Goal: Task Accomplishment & Management: Manage account settings

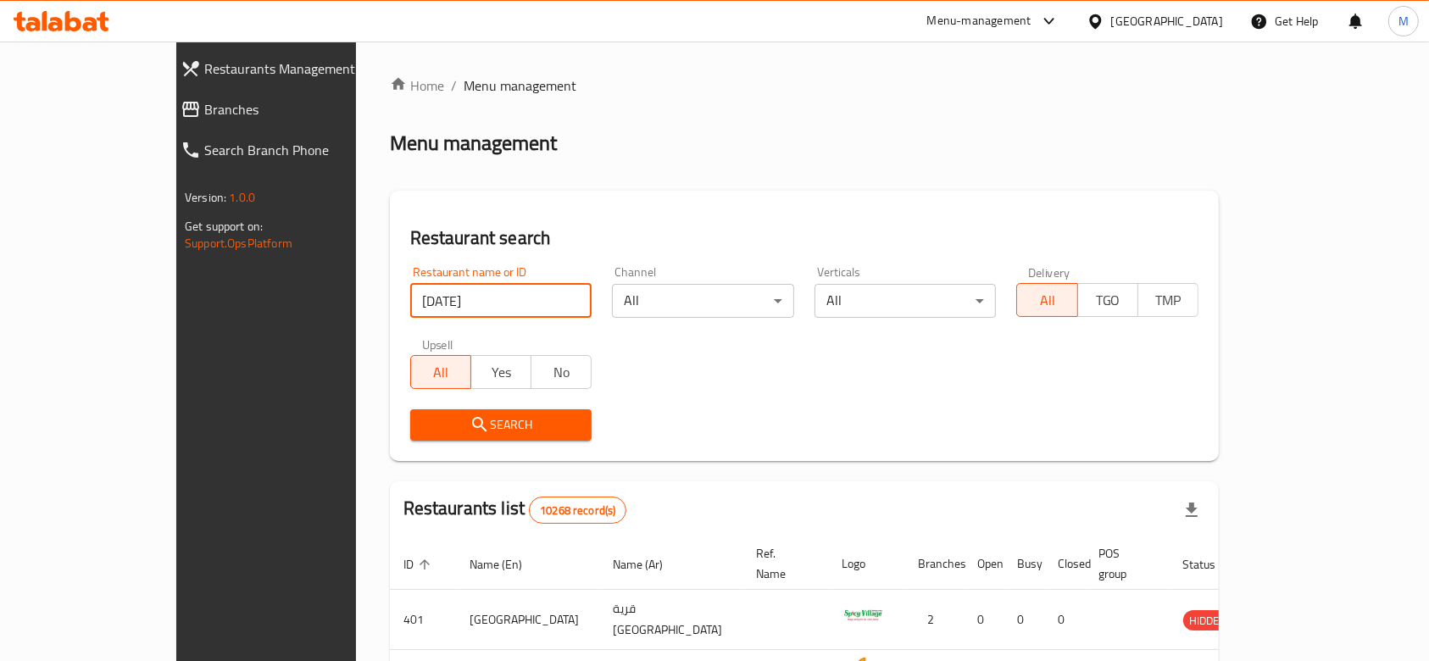
click button "Search" at bounding box center [501, 424] width 182 height 31
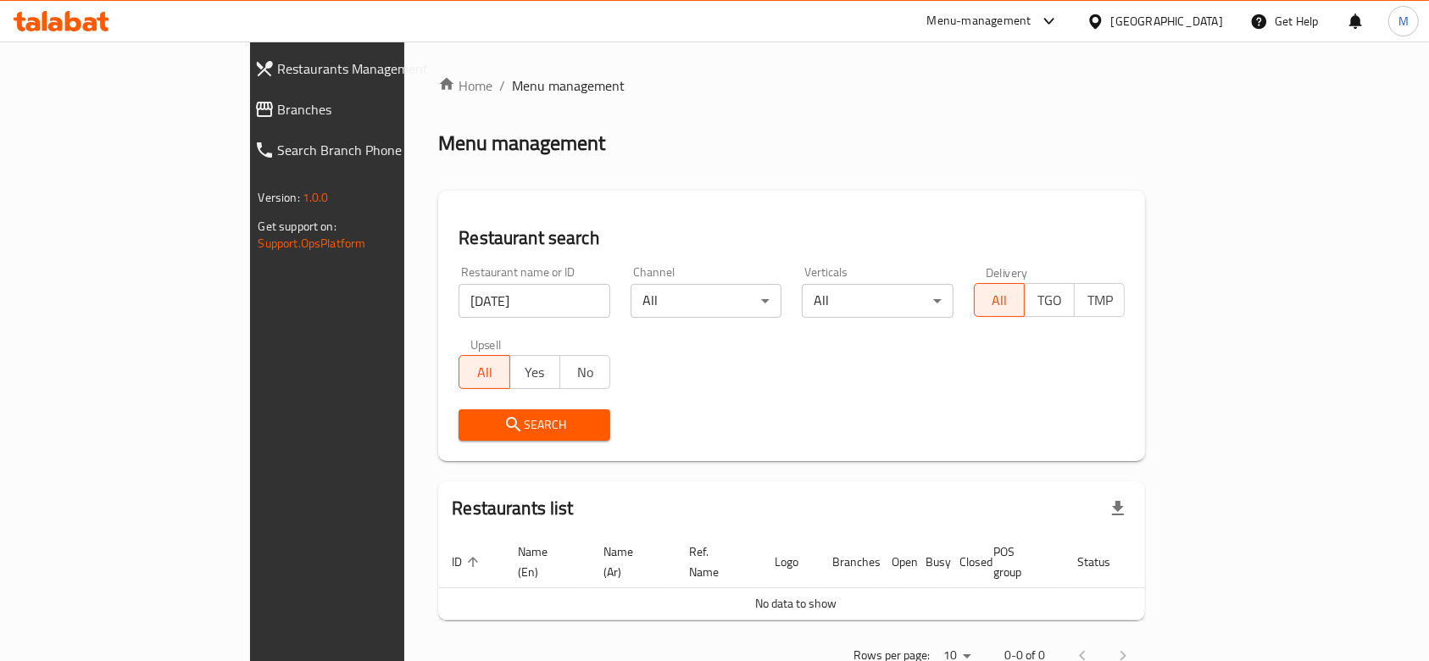
drag, startPoint x: 371, startPoint y: 395, endPoint x: 404, endPoint y: 305, distance: 95.5
click at [459, 305] on input "[DATE]" at bounding box center [535, 301] width 152 height 34
click button "Search" at bounding box center [535, 424] width 152 height 31
click at [459, 305] on input "[DATE]" at bounding box center [535, 301] width 152 height 34
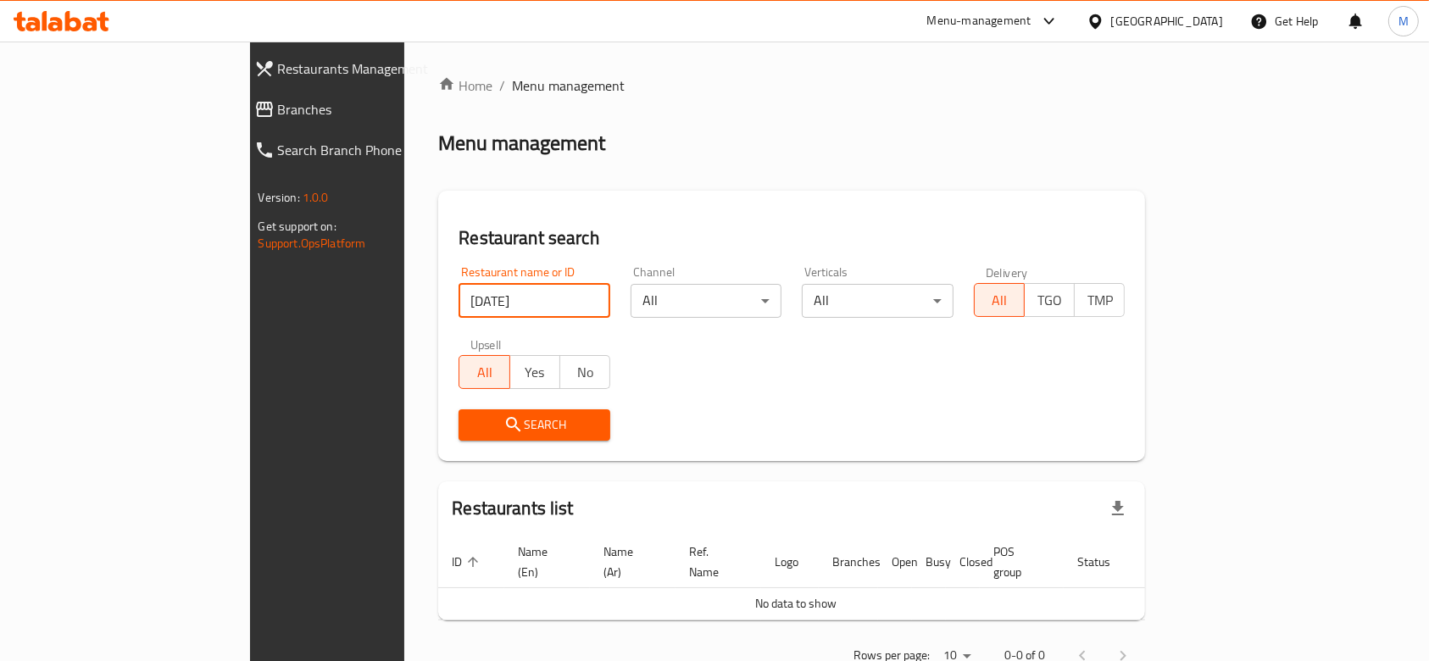
paste input "[DATE]"
type input "[DATE]"
click button "Search" at bounding box center [535, 424] width 152 height 31
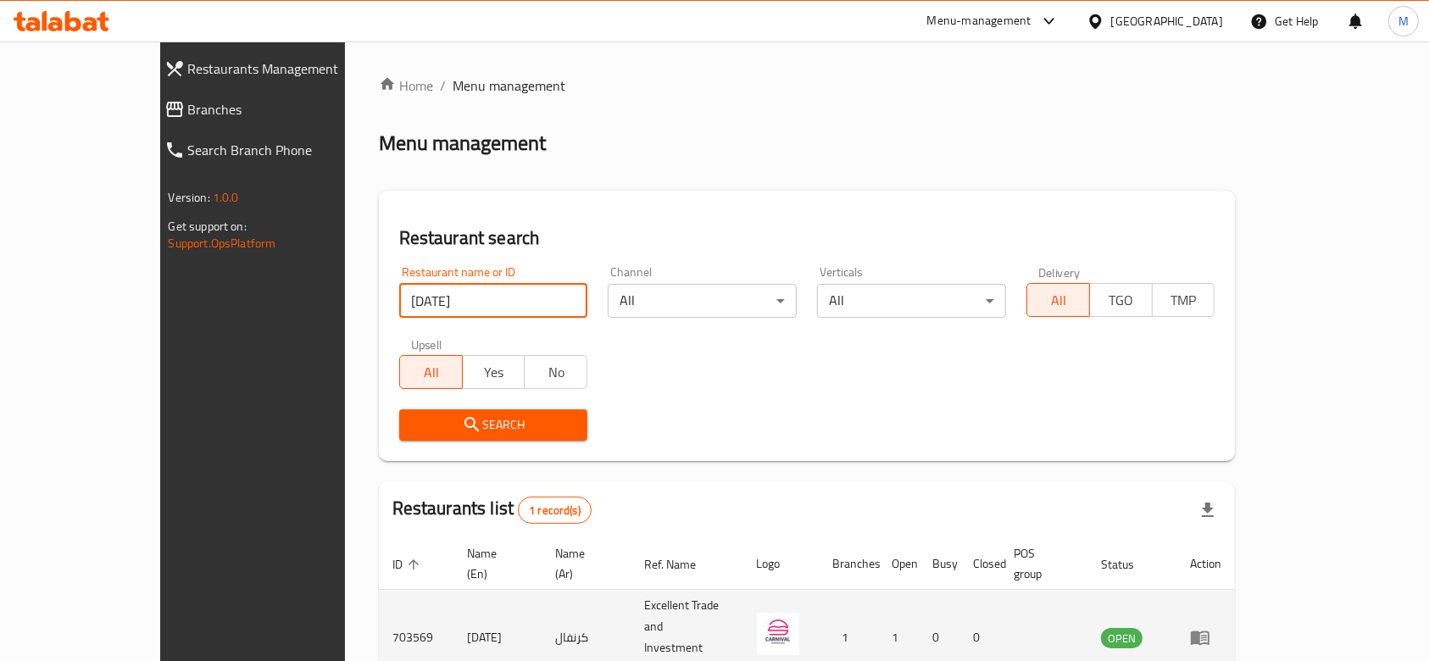
click at [1210, 632] on icon "enhanced table" at bounding box center [1200, 639] width 19 height 14
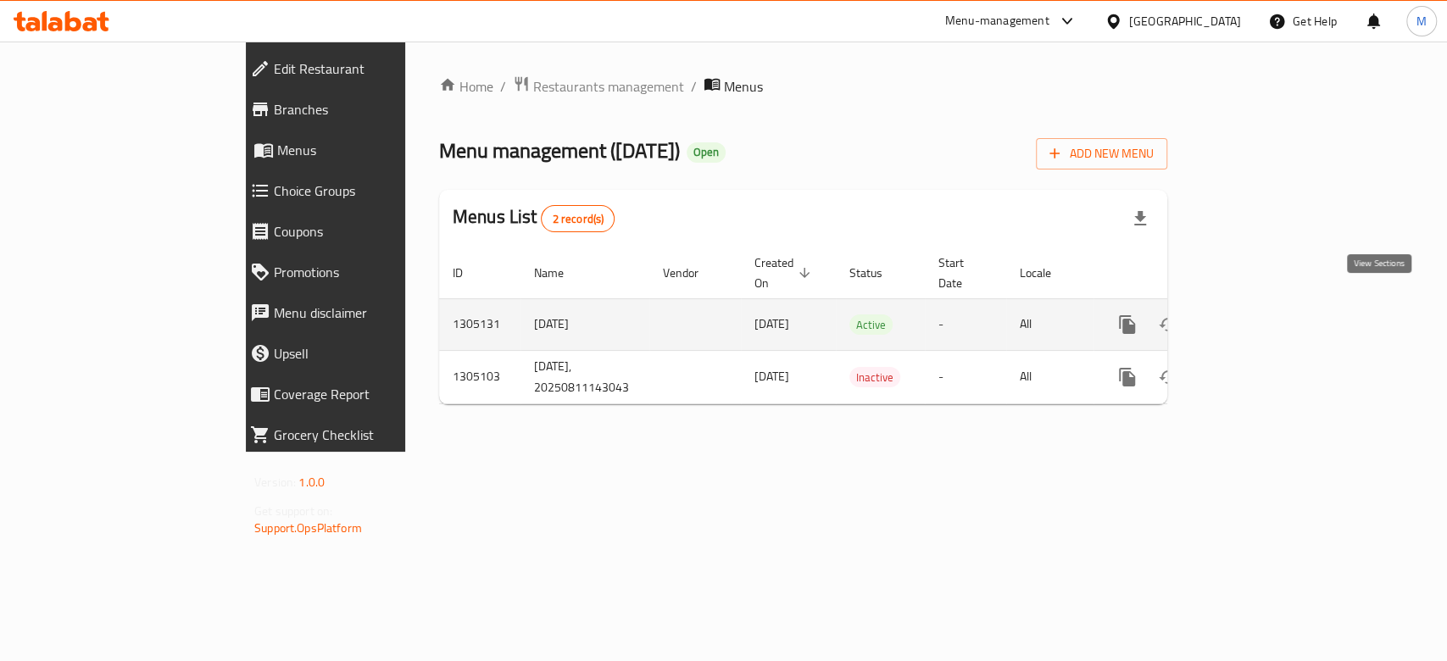
click at [1270, 305] on link "enhanced table" at bounding box center [1249, 324] width 41 height 41
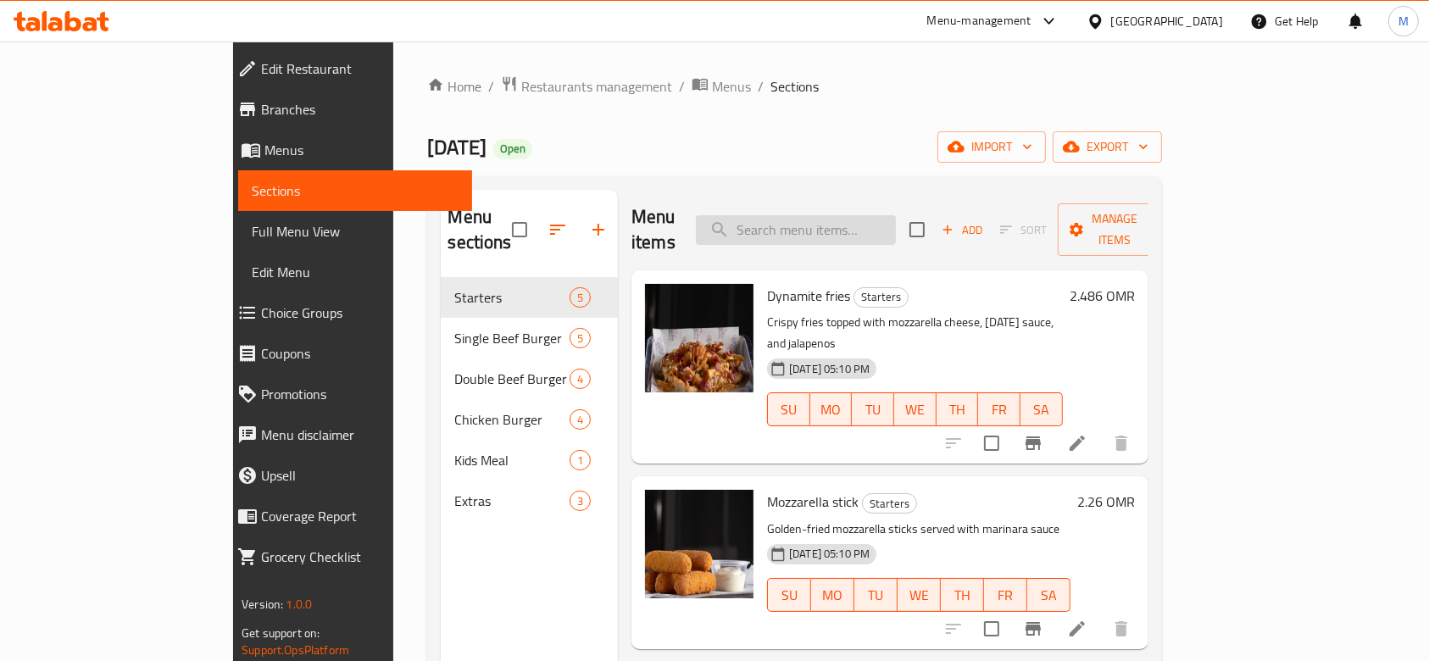
click at [827, 215] on input "search" at bounding box center [796, 230] width 200 height 30
paste input "[DATE]"
type input "[DATE]"
paste input "topped with crispy onion"
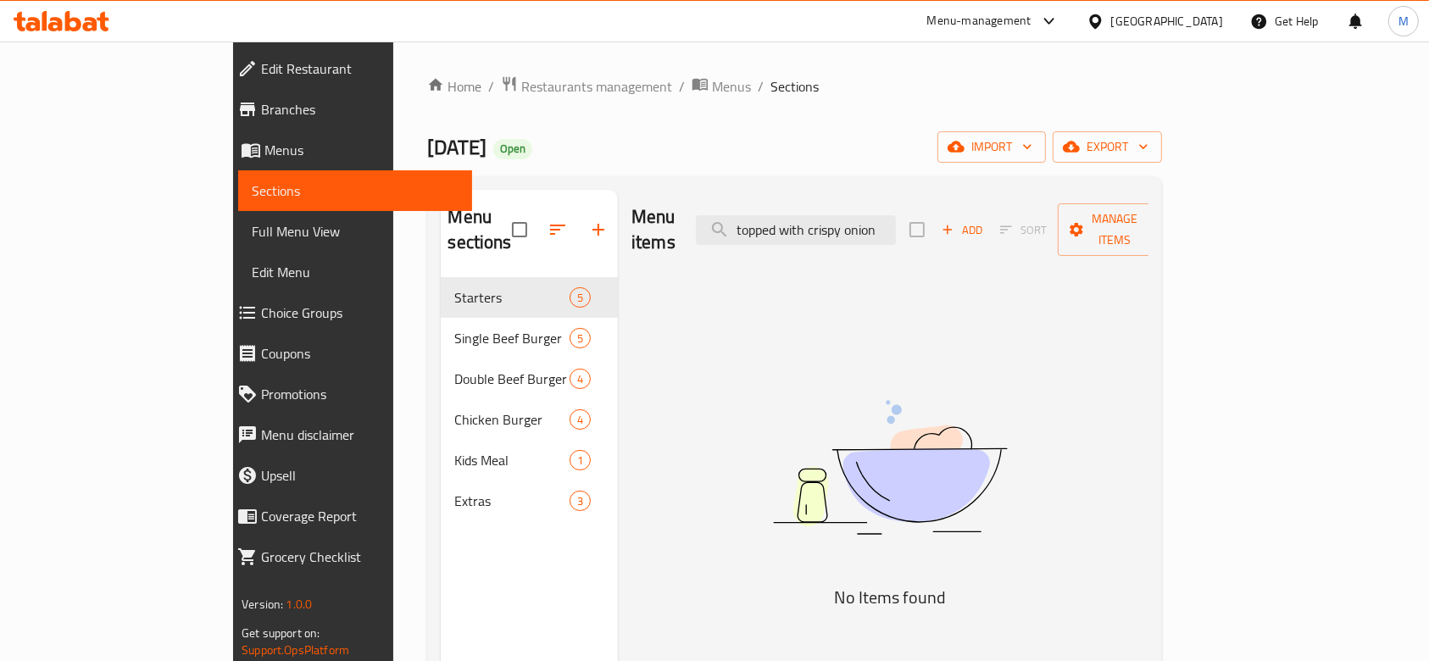
paste input "search"
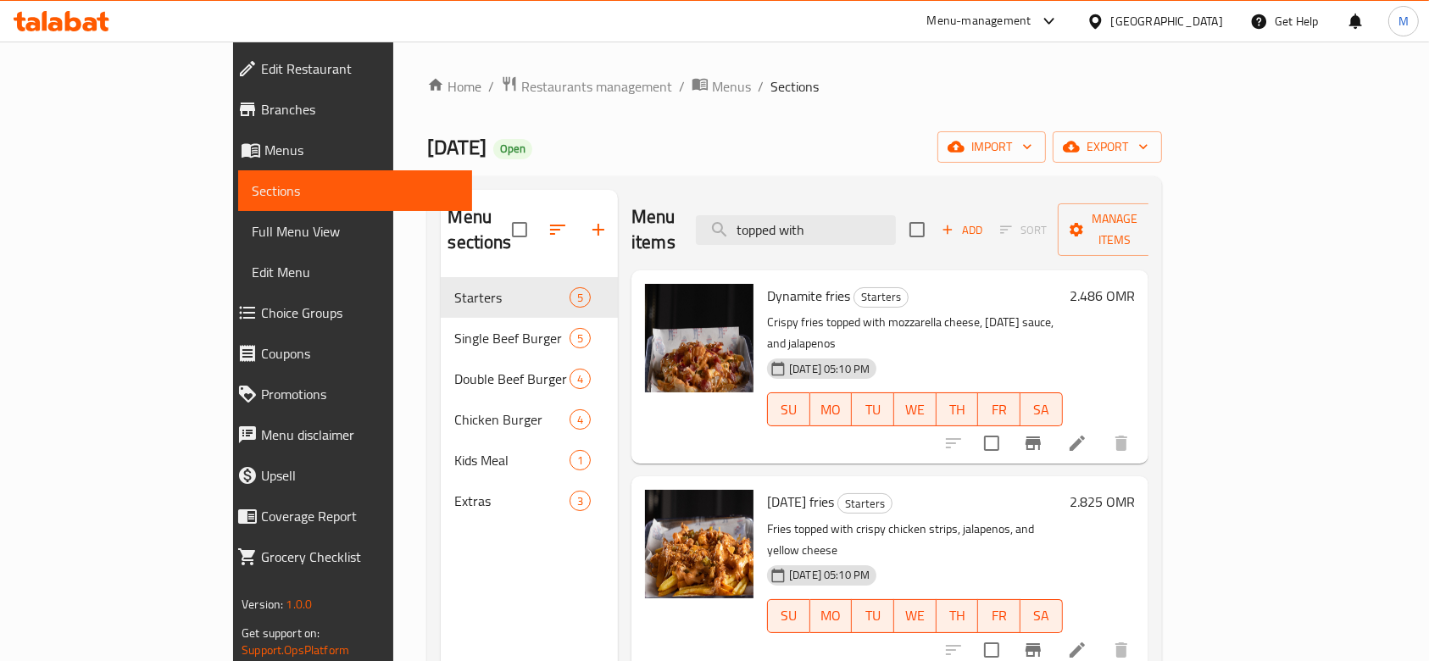
type input "topped with"
click at [1142, 423] on div at bounding box center [1037, 443] width 209 height 41
click at [1088, 433] on icon at bounding box center [1077, 443] width 20 height 20
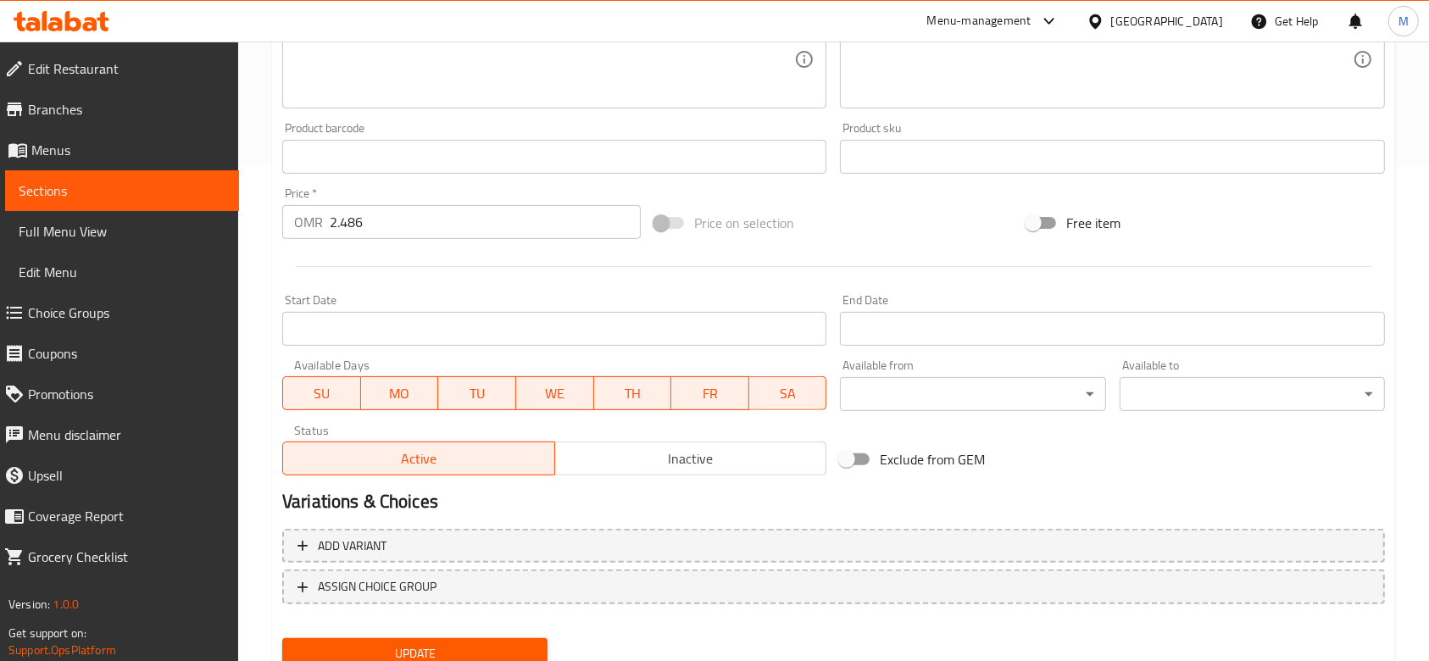
scroll to position [448, 0]
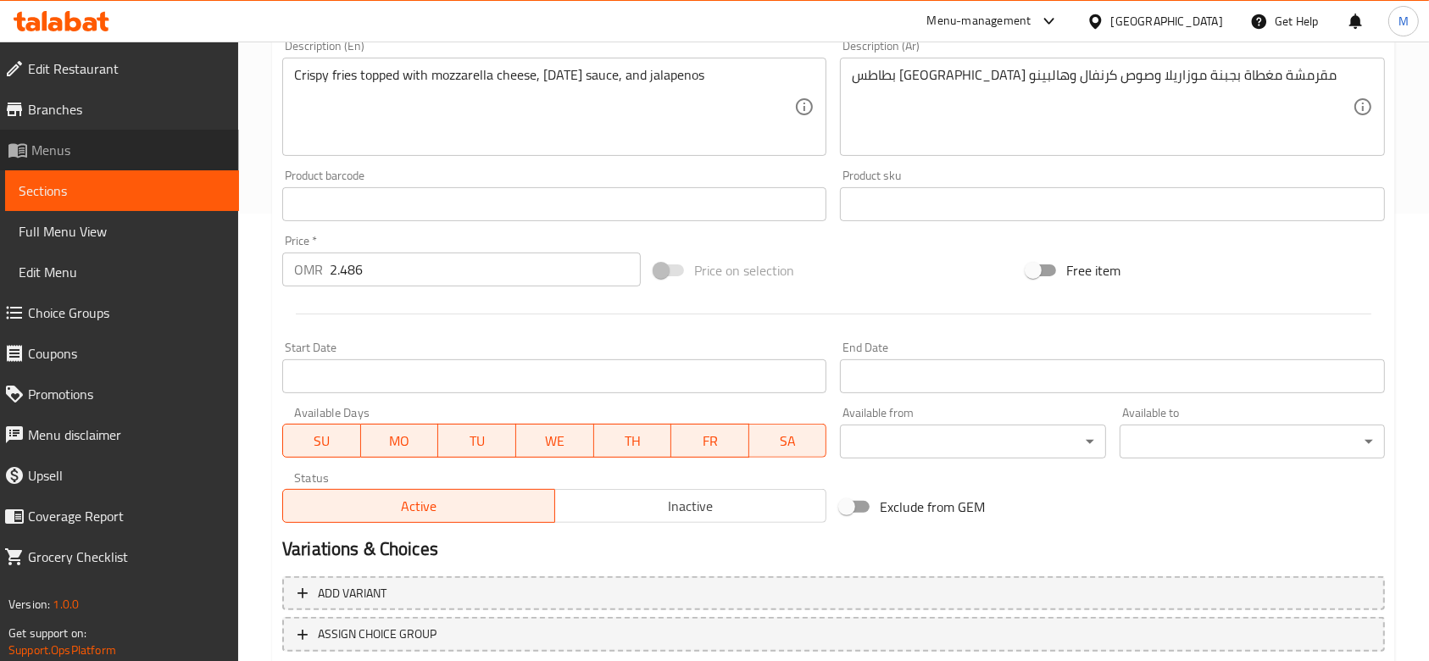
click at [75, 140] on span "Menus" at bounding box center [128, 150] width 194 height 20
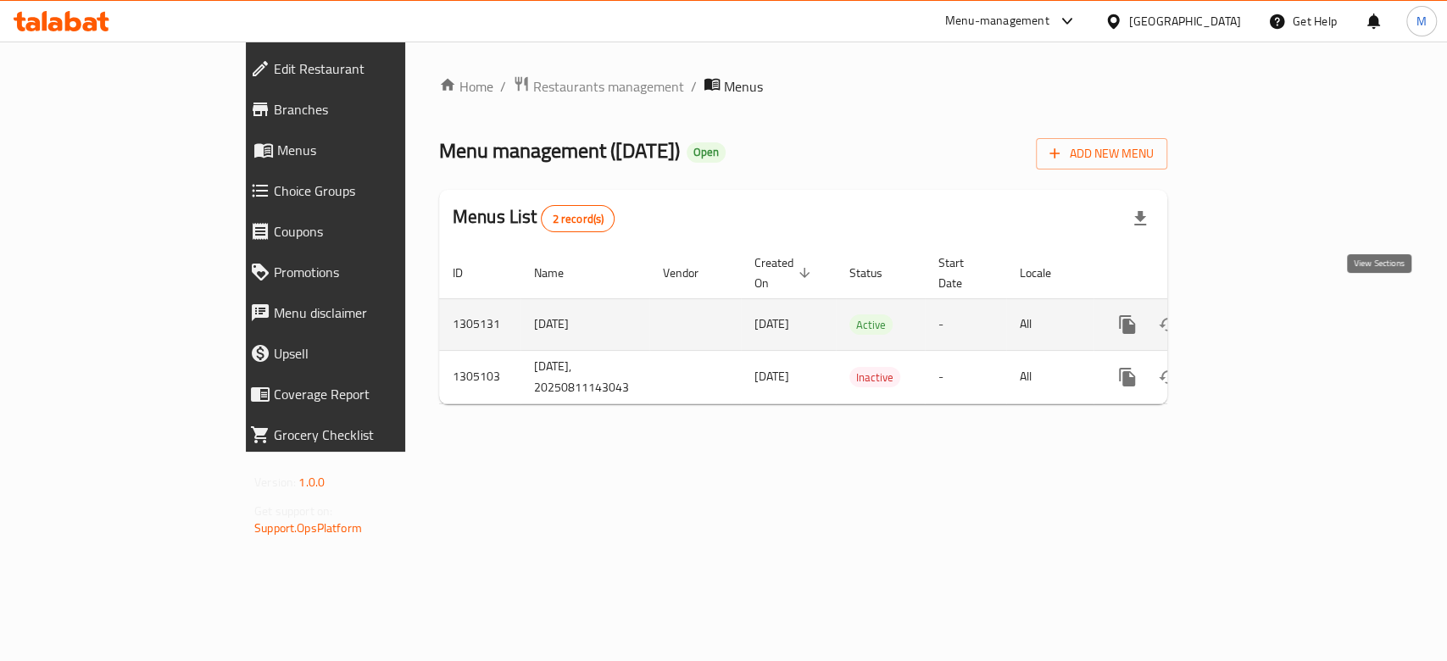
click at [1257, 317] on icon "enhanced table" at bounding box center [1249, 324] width 15 height 15
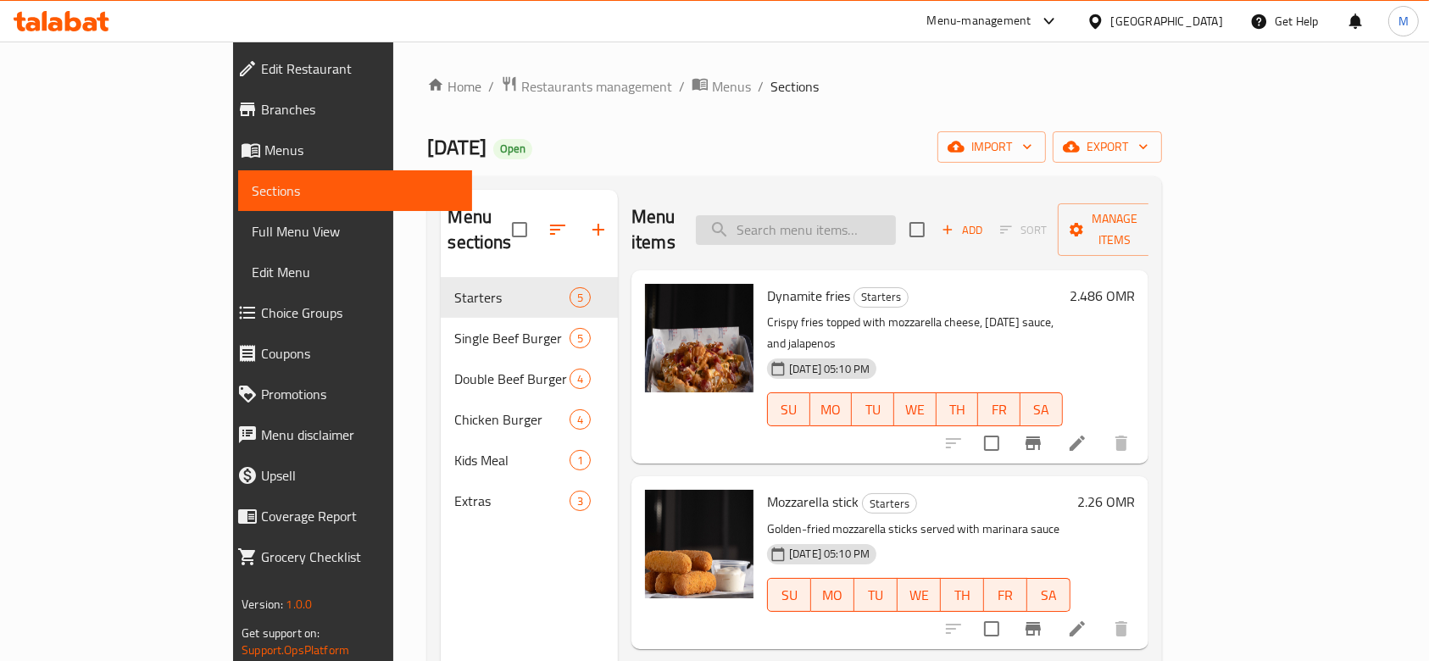
click at [826, 225] on input "search" at bounding box center [796, 230] width 200 height 30
paste input "topped with crispy onion"
type input "topped with crispy onion"
paste input "topped with crispy onion"
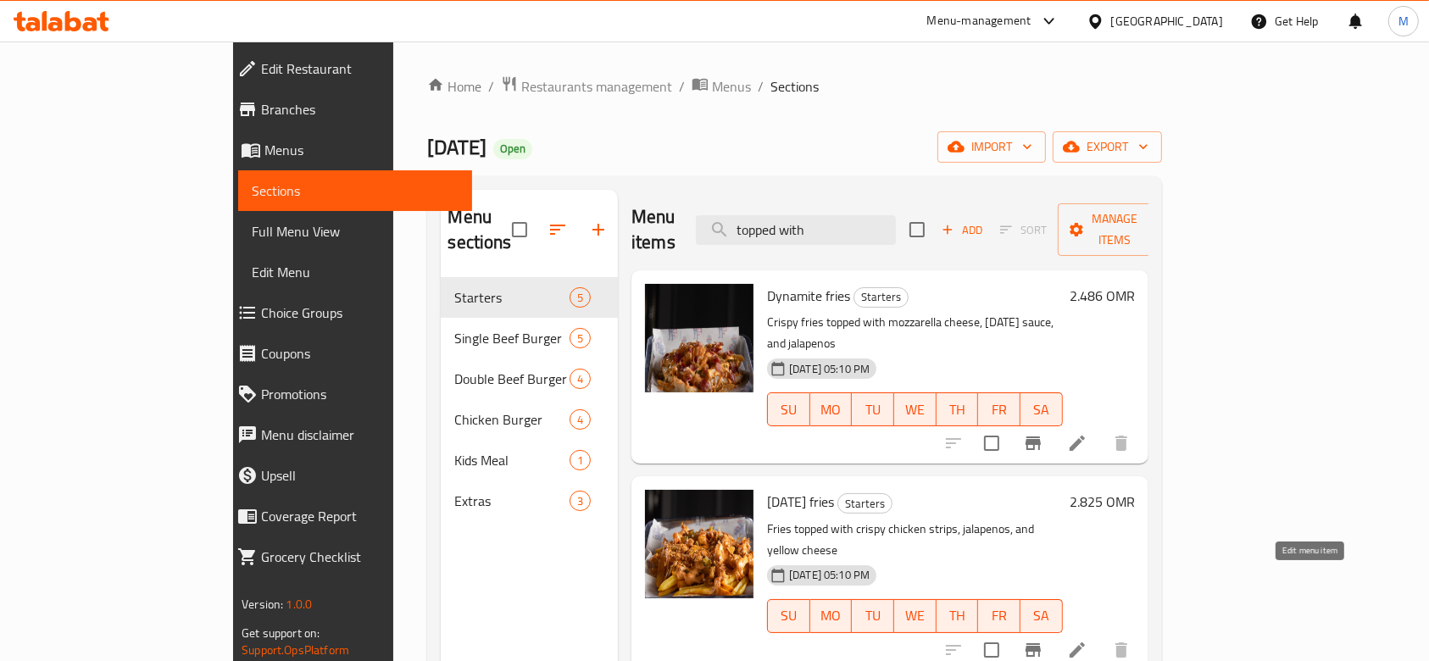
type input "topped with"
click at [1088, 640] on icon at bounding box center [1077, 650] width 20 height 20
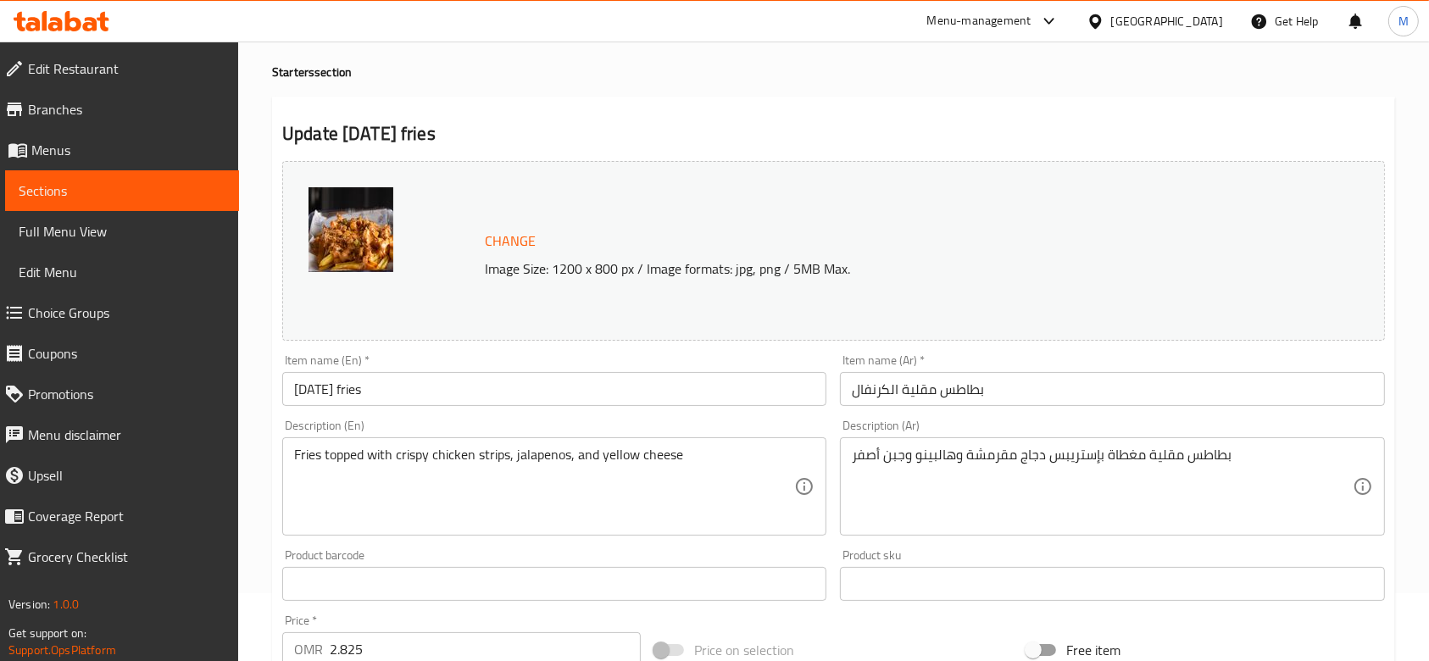
scroll to position [113, 0]
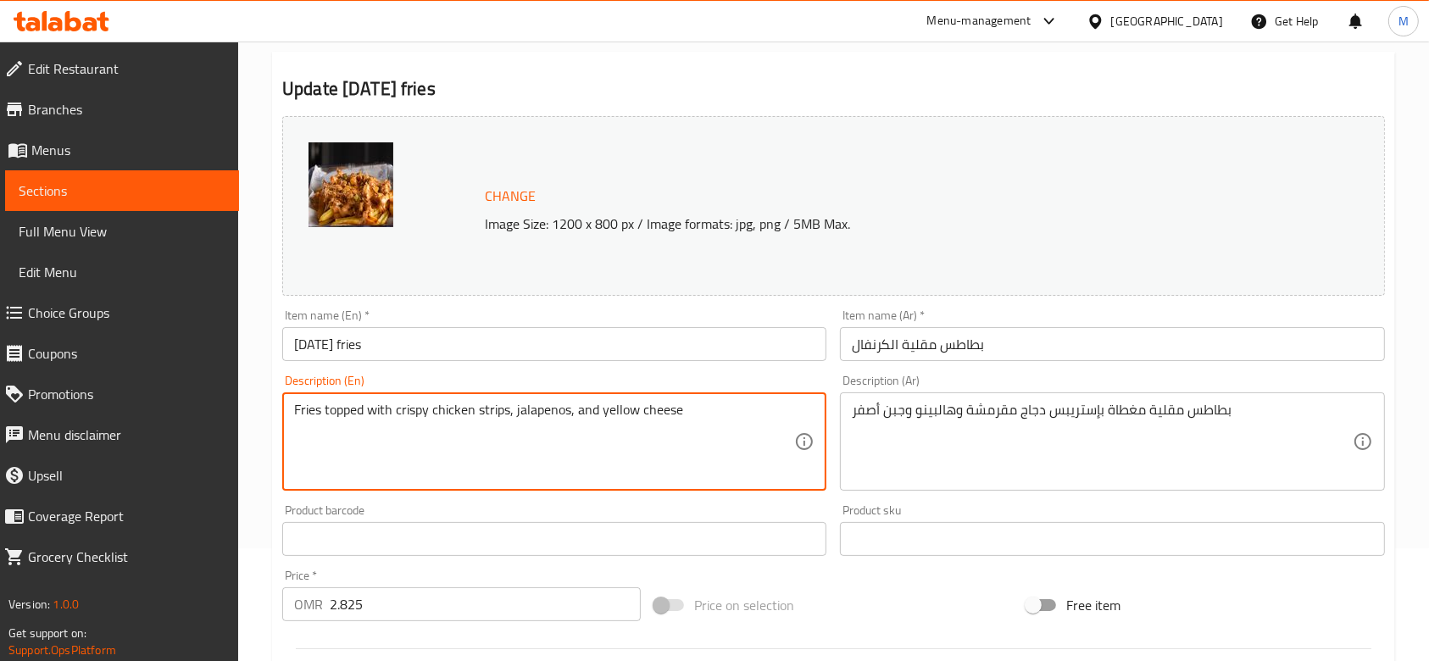
drag, startPoint x: 509, startPoint y: 410, endPoint x: 326, endPoint y: 406, distance: 182.3
paste textarea "onion"
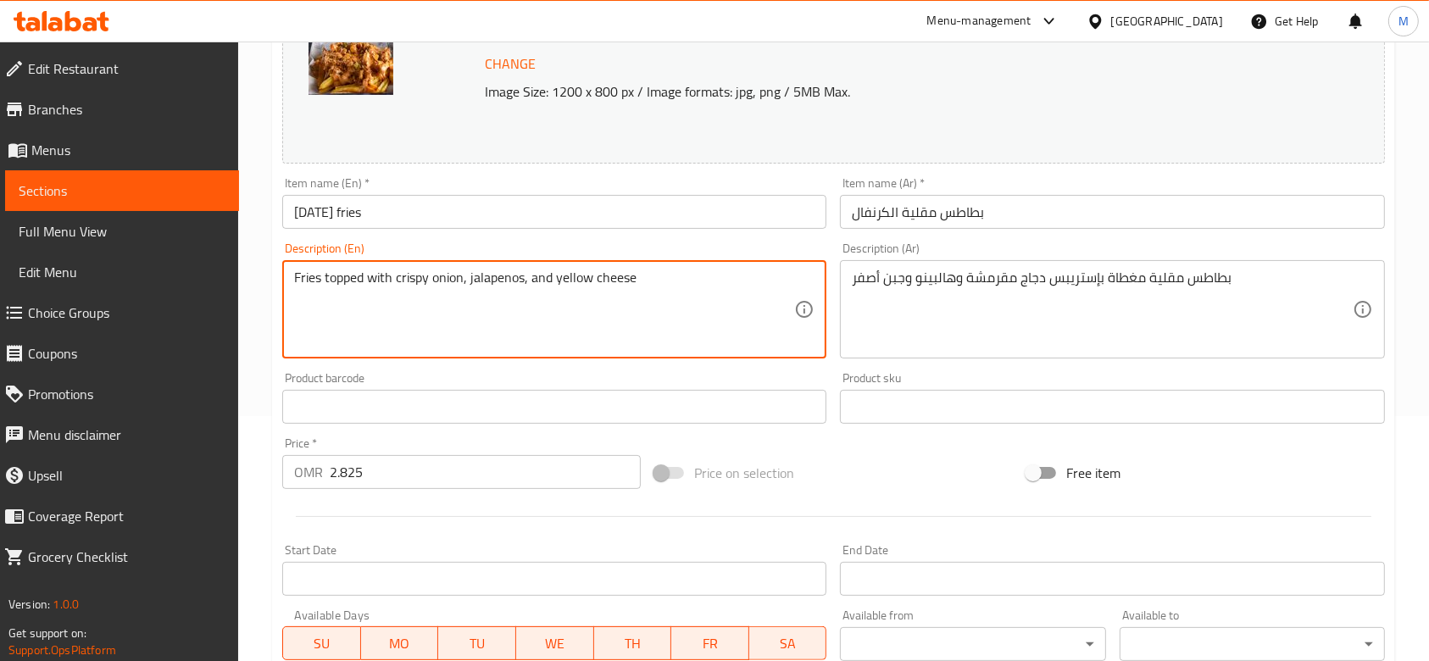
scroll to position [225, 0]
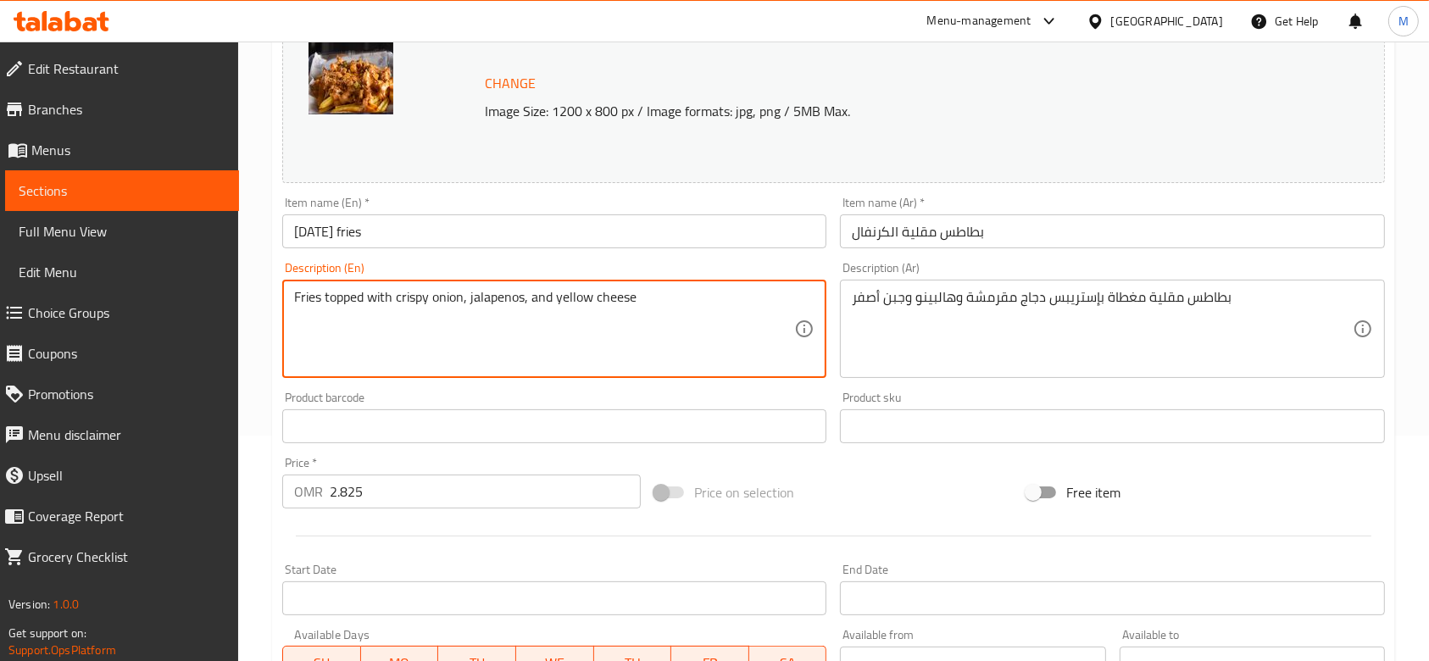
type textarea "Fries topped with crispy onion, jalapenos, and yellow cheese"
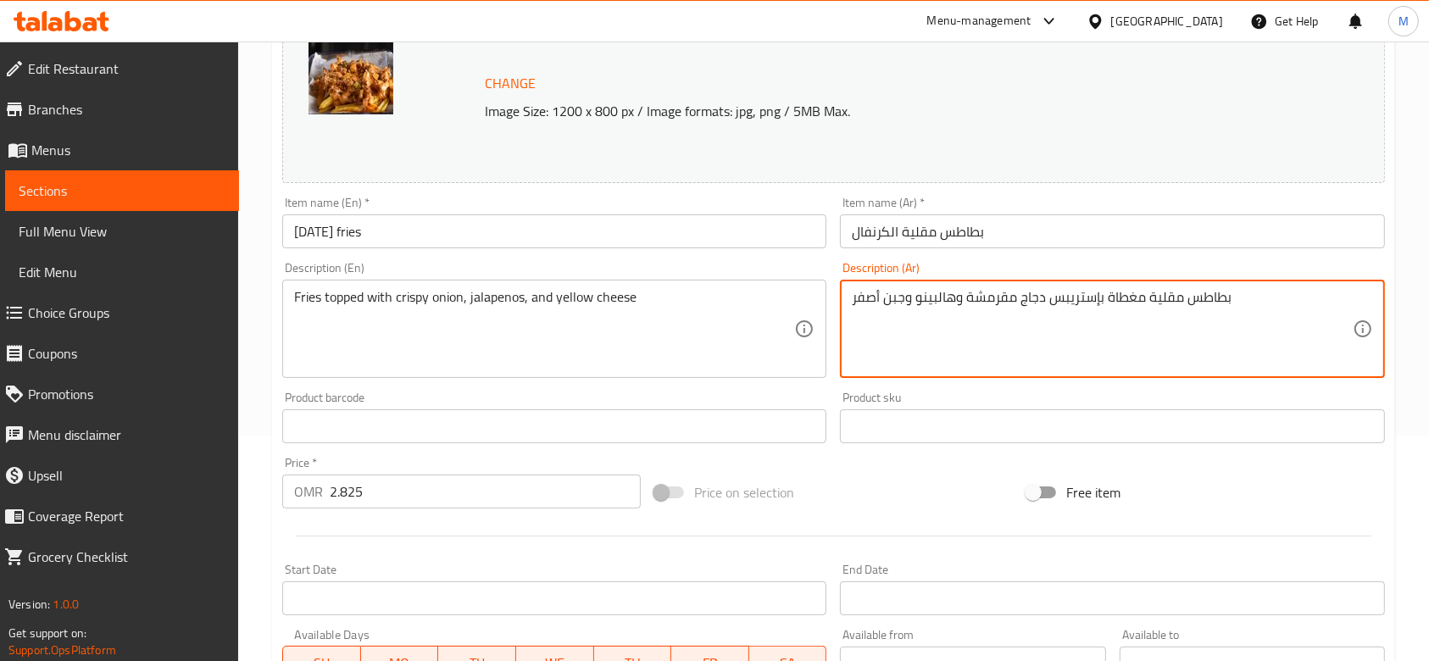
drag, startPoint x: 967, startPoint y: 296, endPoint x: 1142, endPoint y: 298, distance: 174.7
type textarea "بطاطس مقلية مغطاة وهالبينو وجبن أصفر"
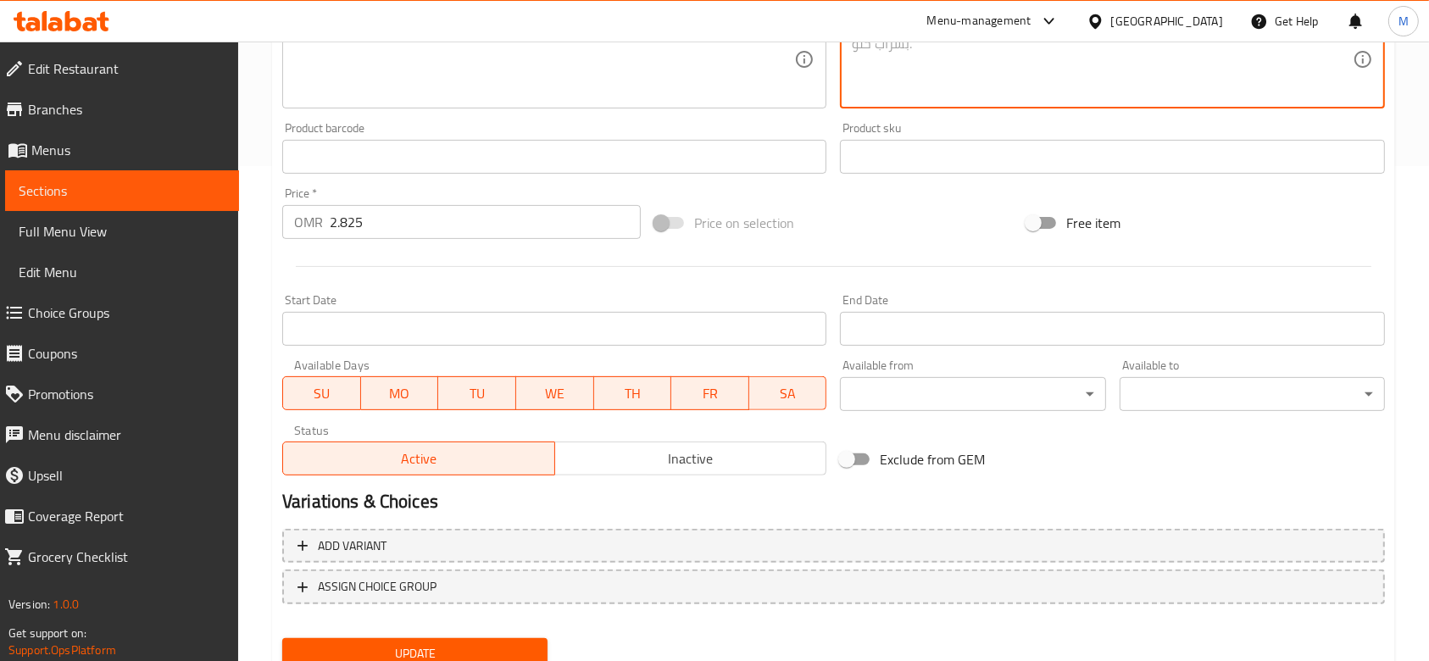
scroll to position [560, 0]
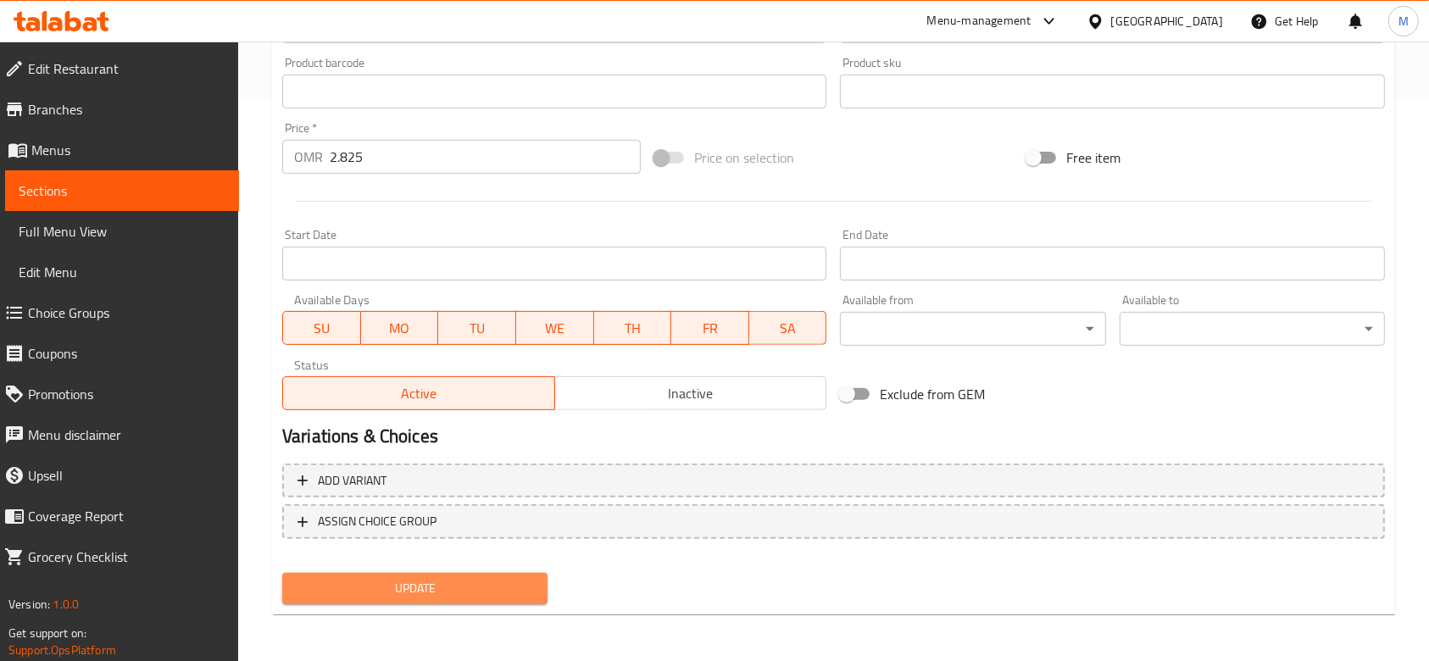
click at [429, 589] on span "Update" at bounding box center [415, 588] width 238 height 21
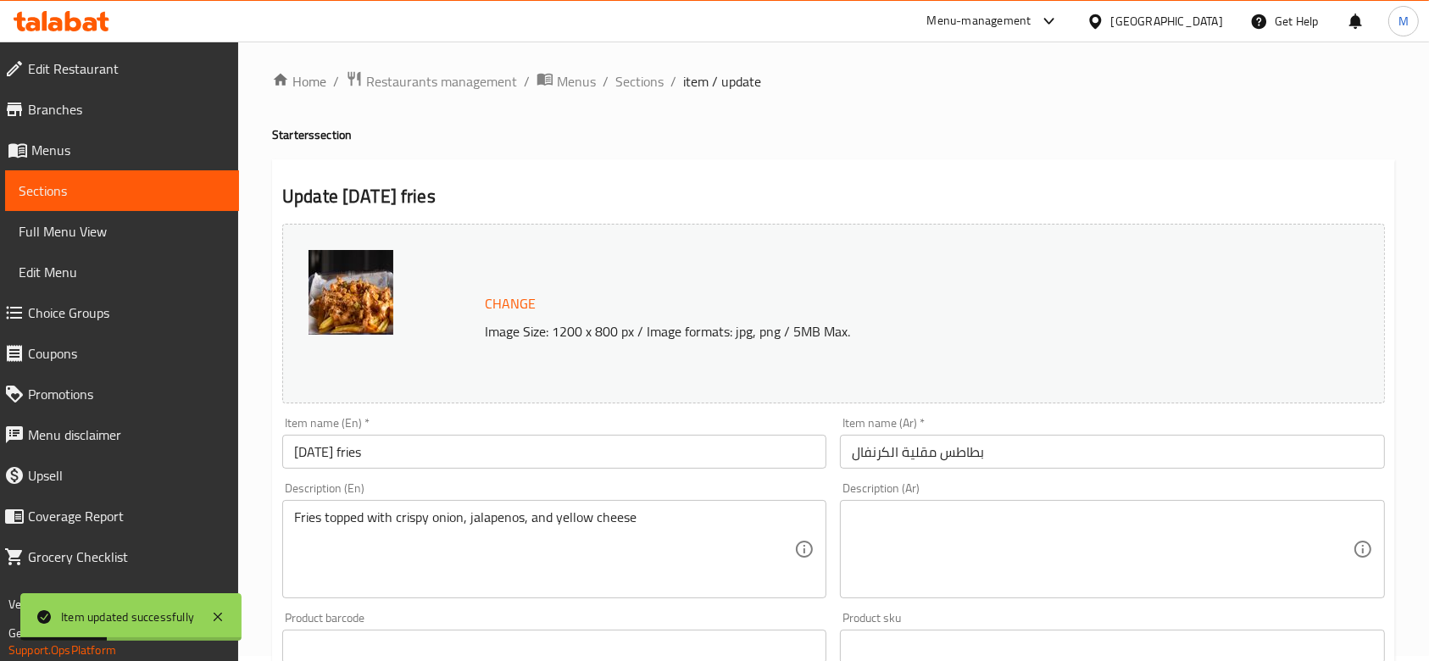
scroll to position [0, 0]
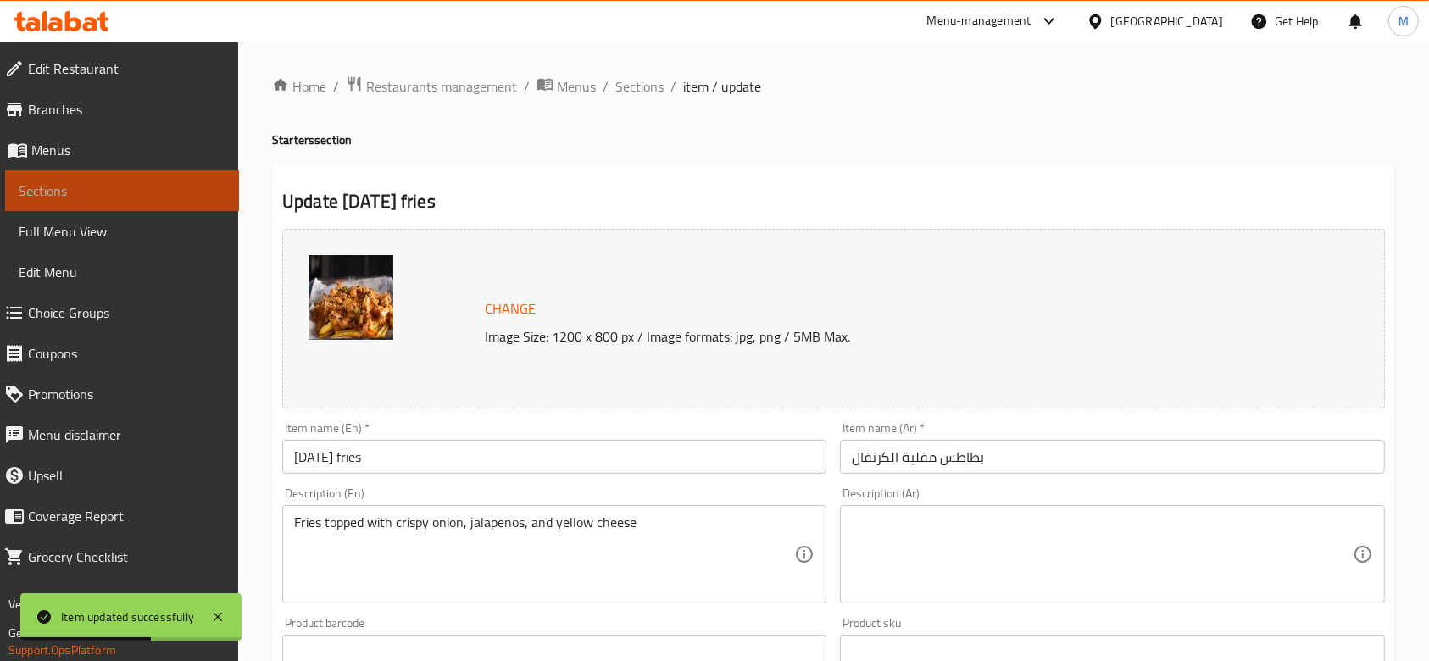
click at [207, 180] on link "Sections" at bounding box center [122, 190] width 234 height 41
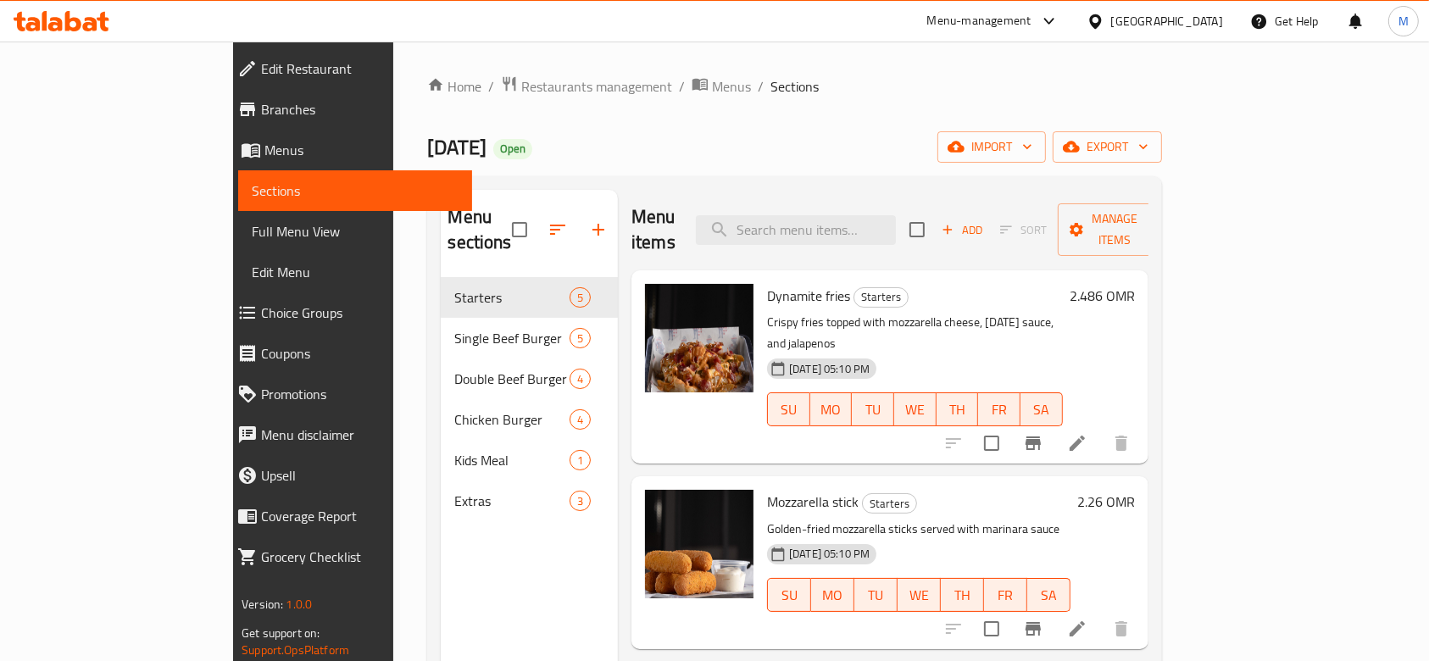
click at [1032, 12] on div "Menu-management" at bounding box center [979, 21] width 104 height 20
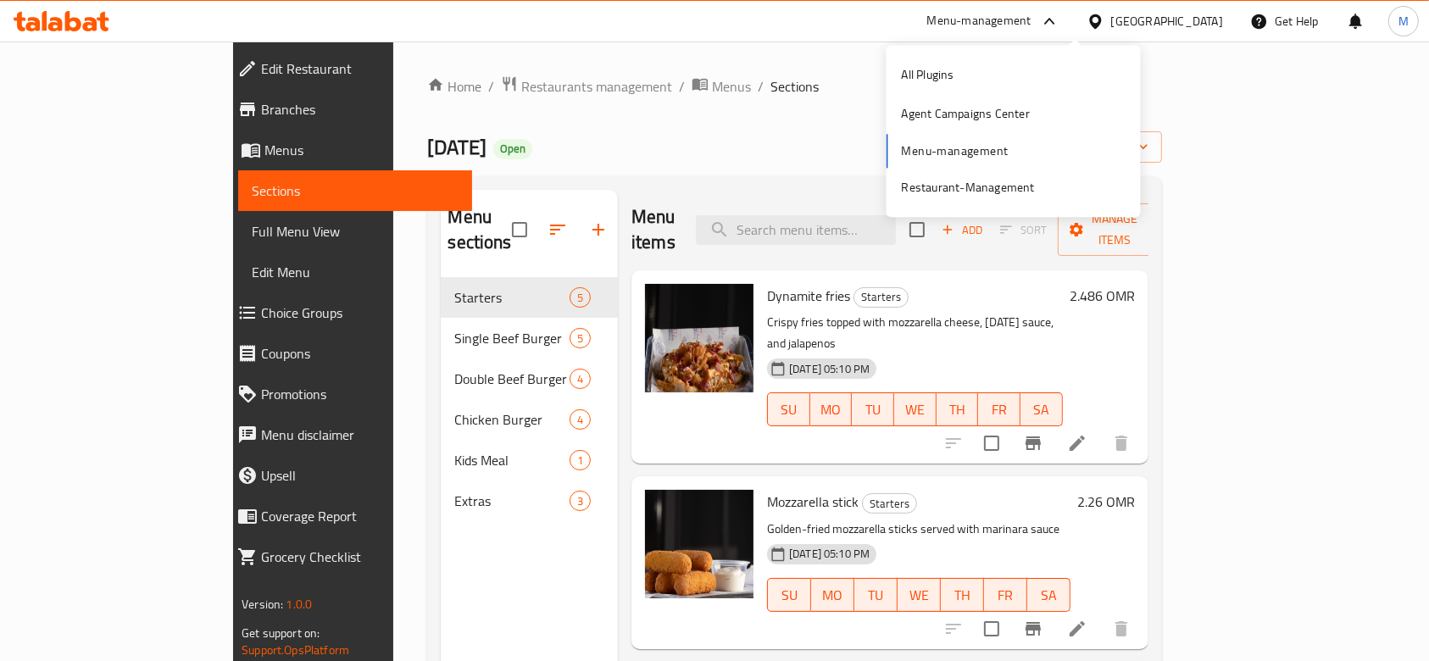
click at [992, 153] on div "All Plugins Agent Campaigns Center Menu-management Restaurant-Management" at bounding box center [1014, 131] width 254 height 152
click at [926, 153] on div "All Plugins Agent Campaigns Center Menu-management Restaurant-Management" at bounding box center [1014, 131] width 254 height 152
click at [429, 111] on div "Home / Restaurants management / Menus / Sections [DATE] Open import export Menu…" at bounding box center [794, 469] width 734 height 789
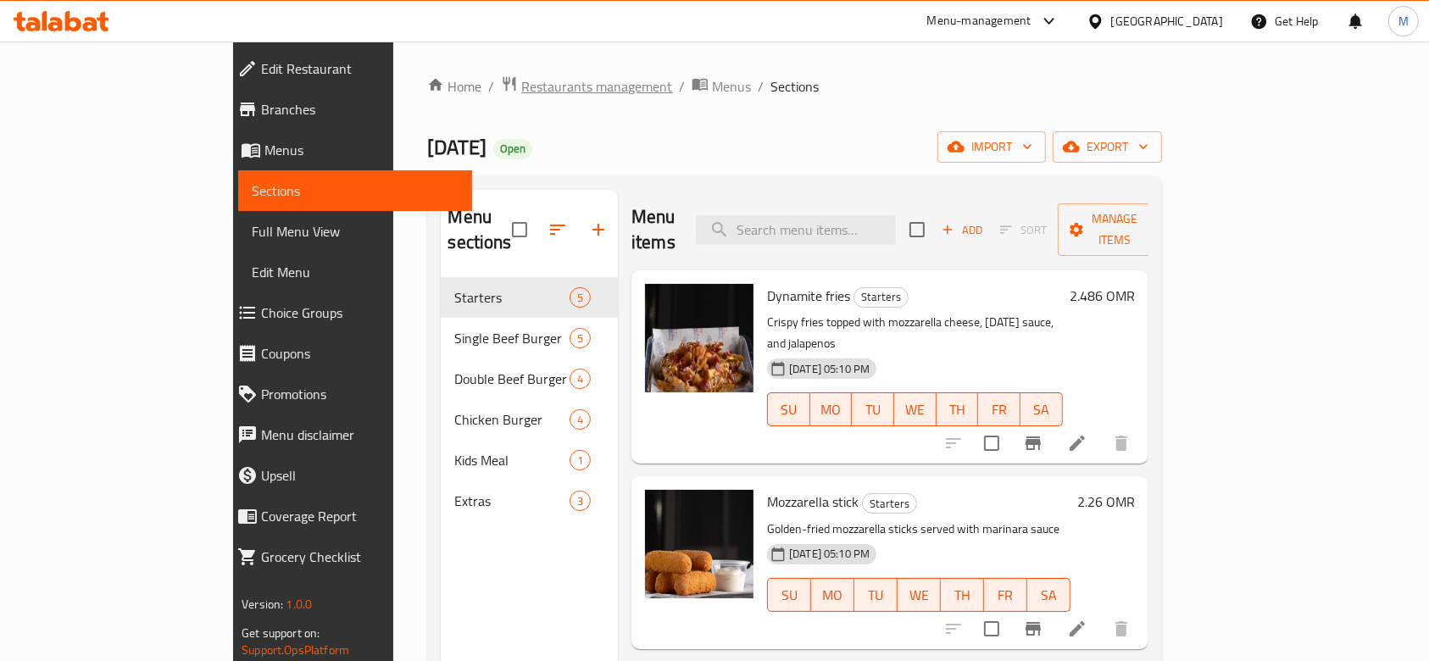
click at [521, 86] on span "Restaurants management" at bounding box center [596, 86] width 151 height 20
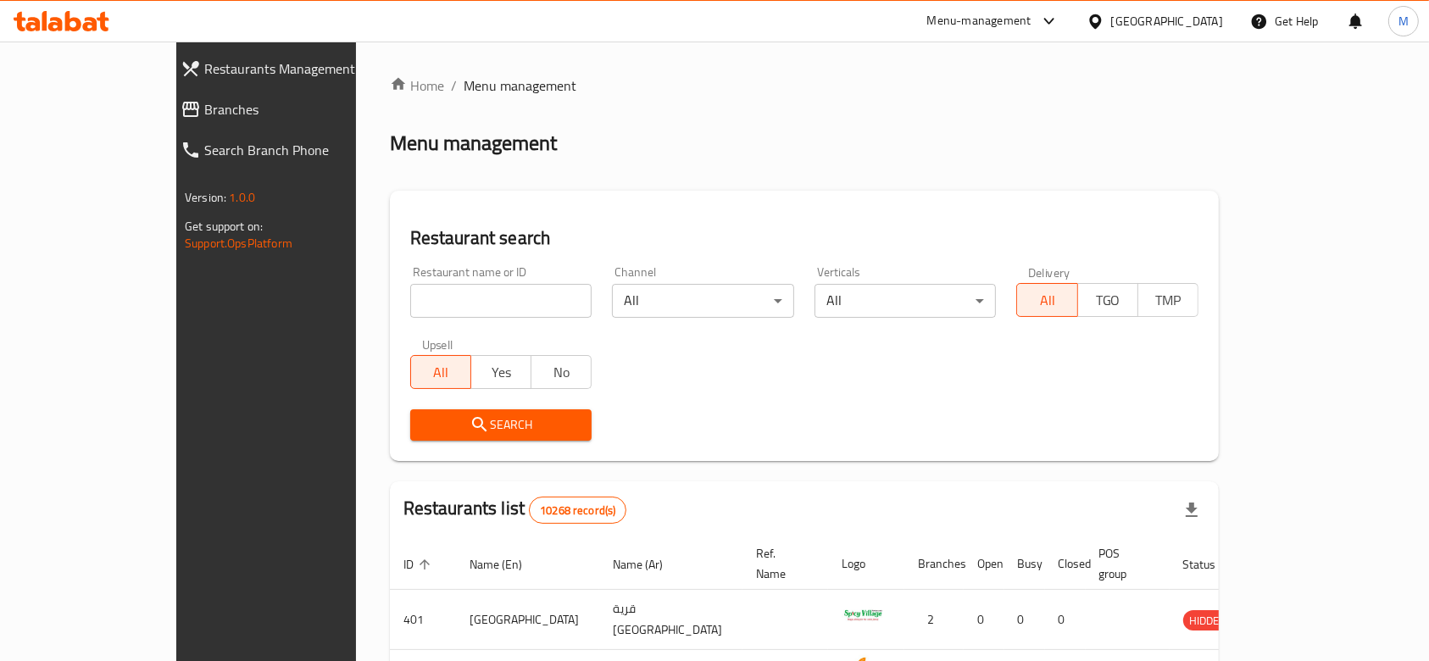
click at [204, 117] on span "Branches" at bounding box center [303, 109] width 198 height 20
click at [430, 311] on input "search" at bounding box center [501, 301] width 182 height 34
type input "y"
type input "ياميستا"
click button "Search" at bounding box center [501, 424] width 182 height 31
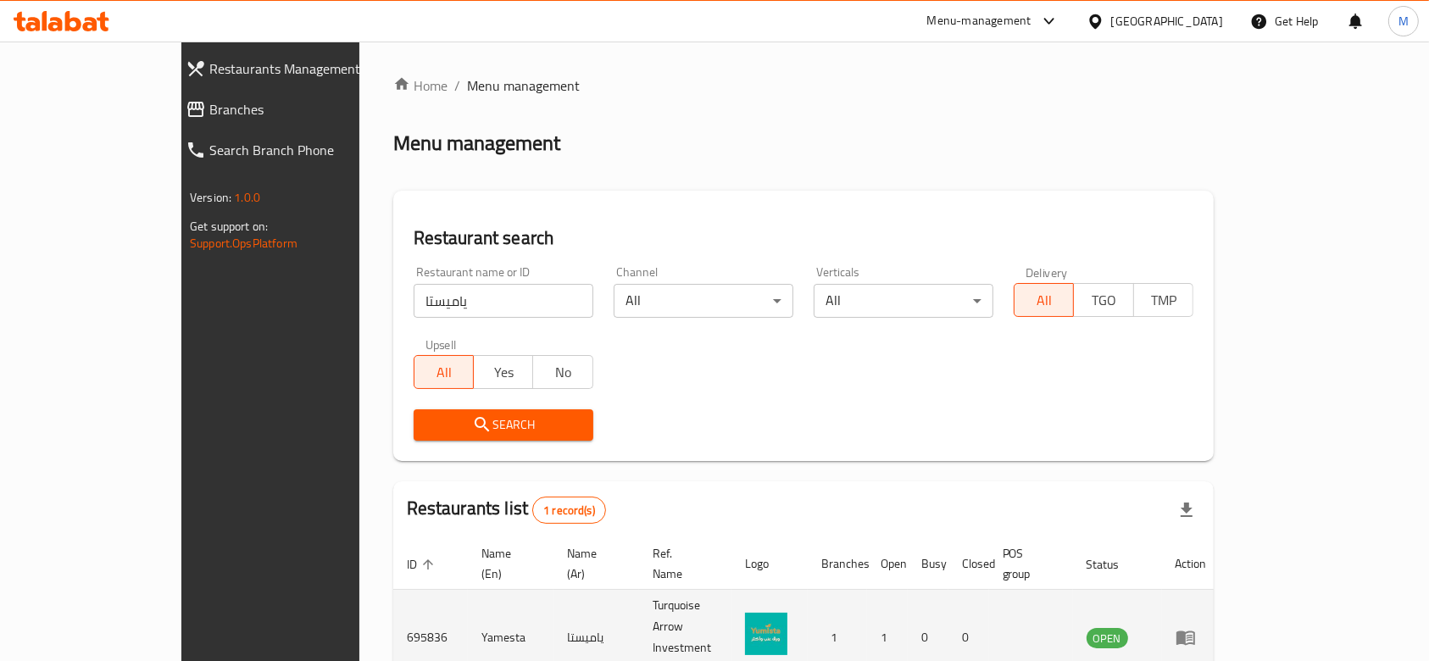
click at [1221, 618] on td "enhanced table" at bounding box center [1191, 638] width 58 height 96
click at [1195, 632] on icon "enhanced table" at bounding box center [1186, 639] width 19 height 14
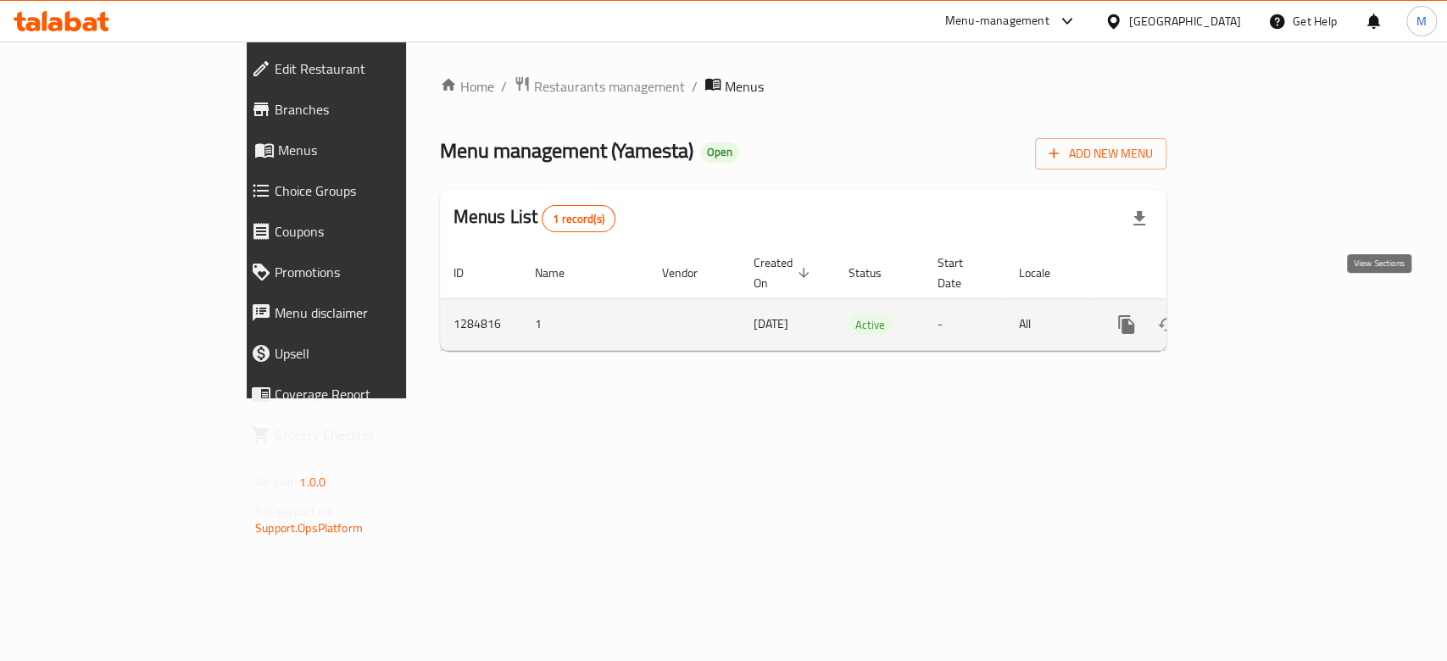
click at [1259, 315] on icon "enhanced table" at bounding box center [1249, 325] width 20 height 20
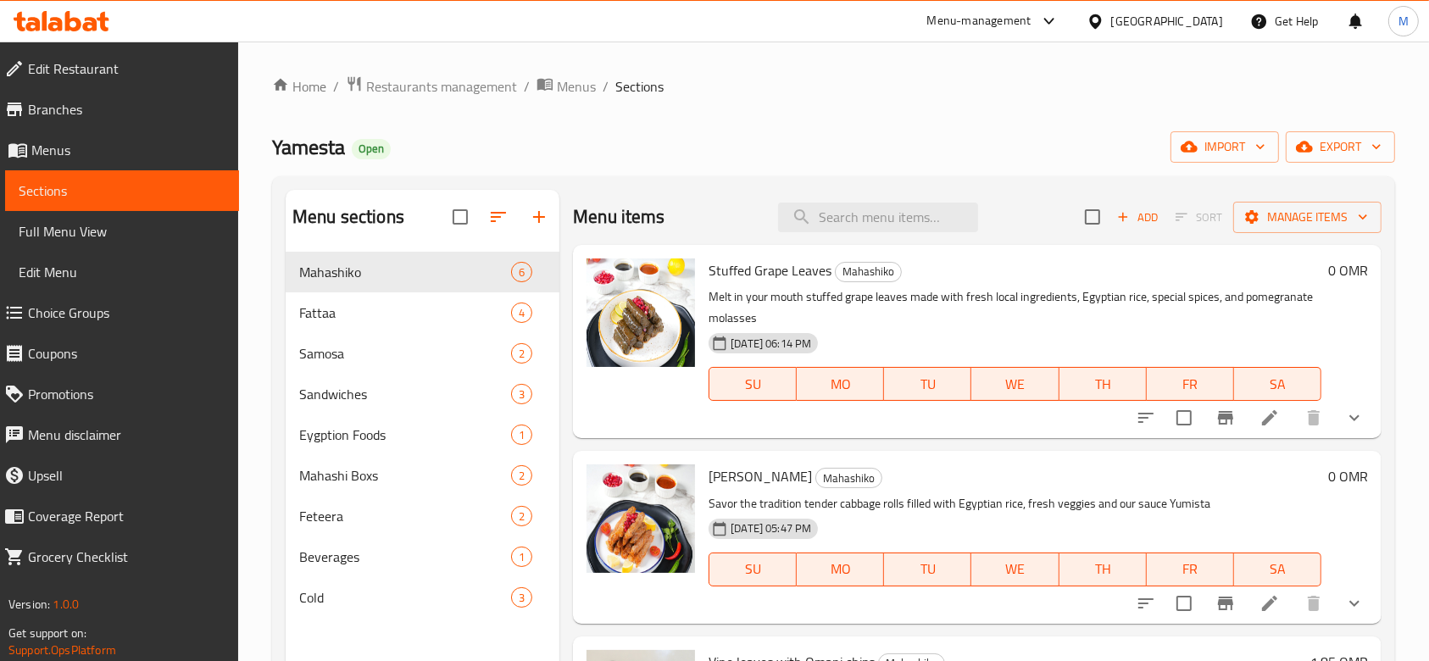
click at [50, 311] on span "Choice Groups" at bounding box center [127, 313] width 198 height 20
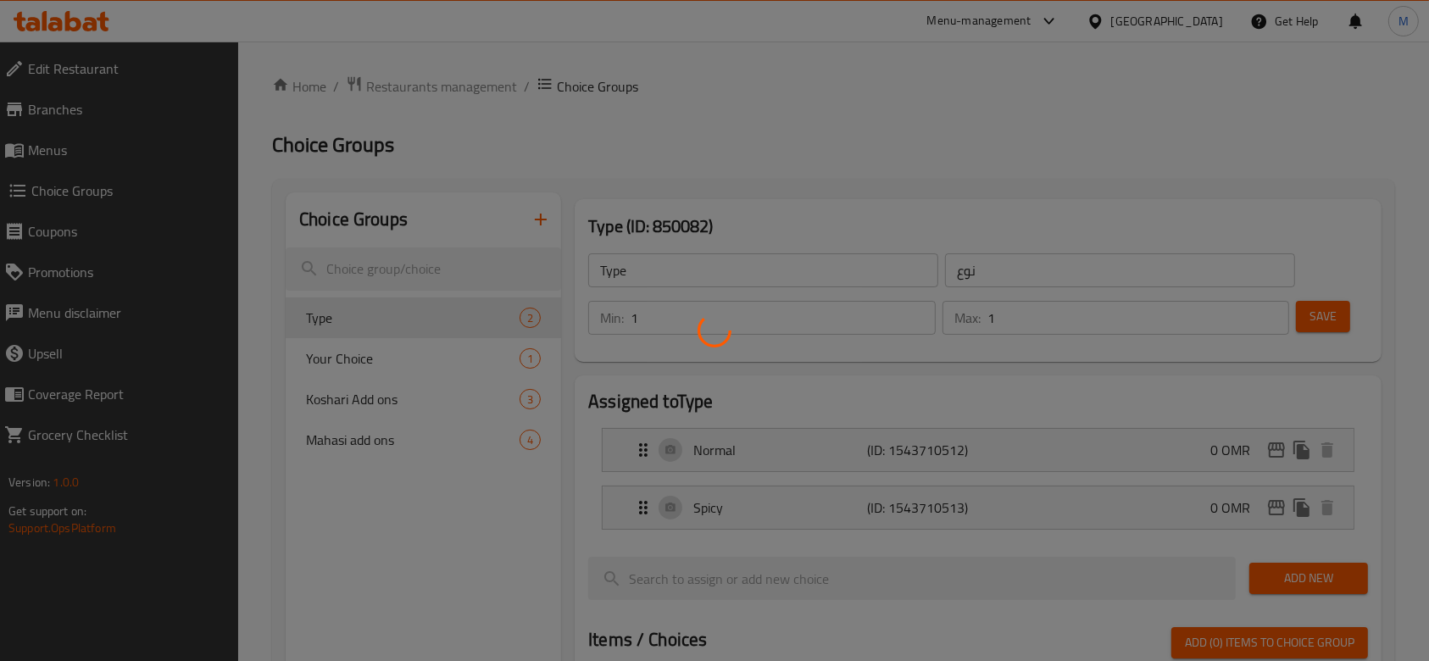
click at [461, 575] on div at bounding box center [714, 330] width 1429 height 661
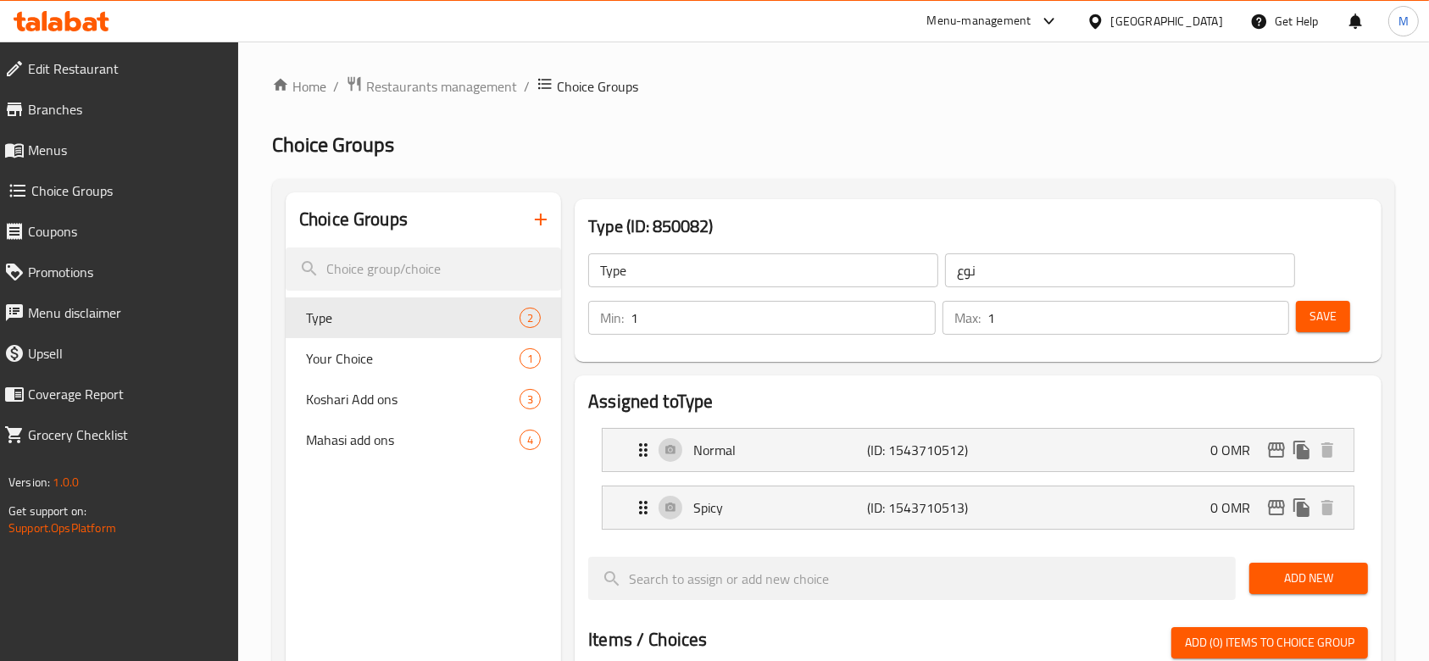
click at [84, 226] on span "Coupons" at bounding box center [127, 231] width 198 height 20
